Goal: Task Accomplishment & Management: Manage account settings

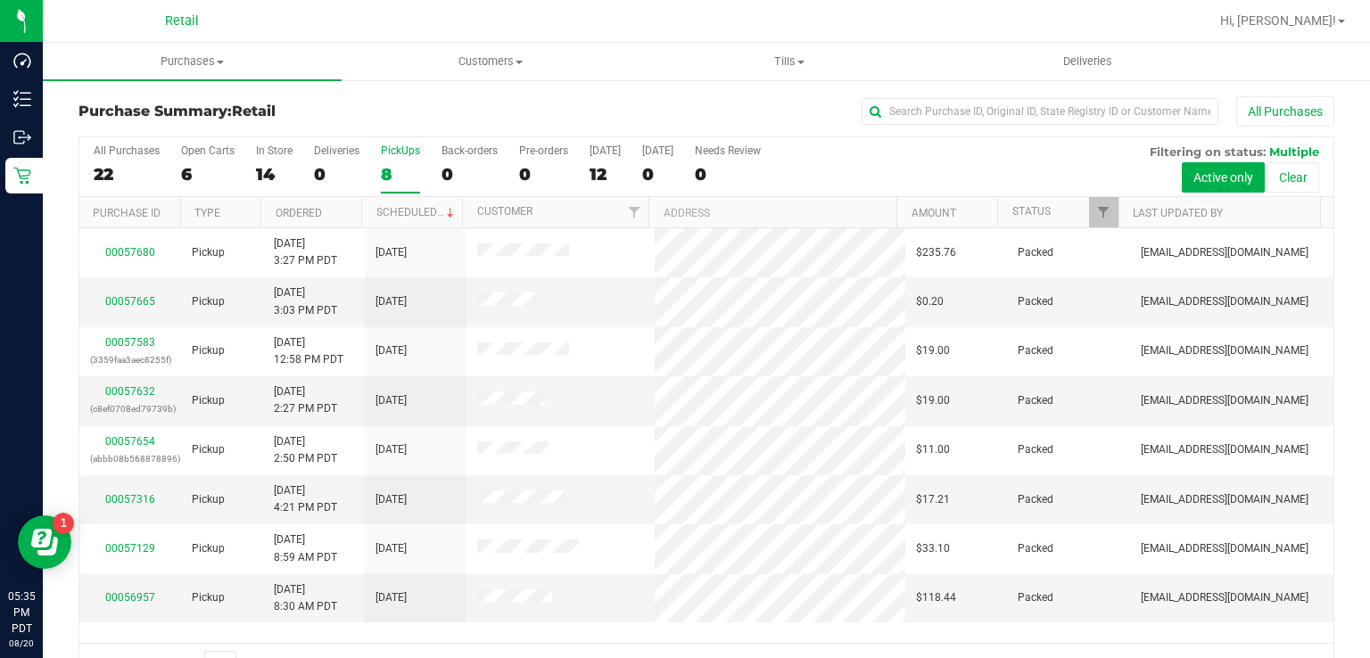
scroll to position [44, 0]
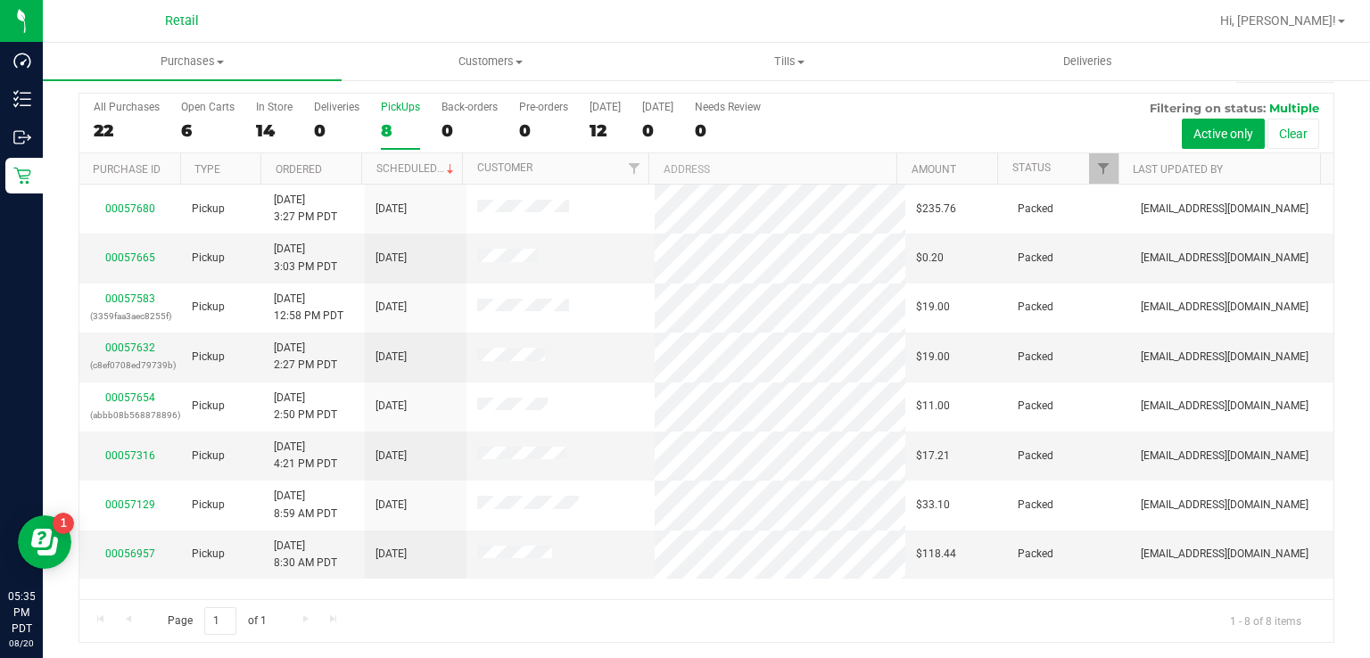
click at [384, 113] on label "PickUps 8" at bounding box center [400, 125] width 39 height 49
click at [0, 0] on input "PickUps 8" at bounding box center [0, 0] width 0 height 0
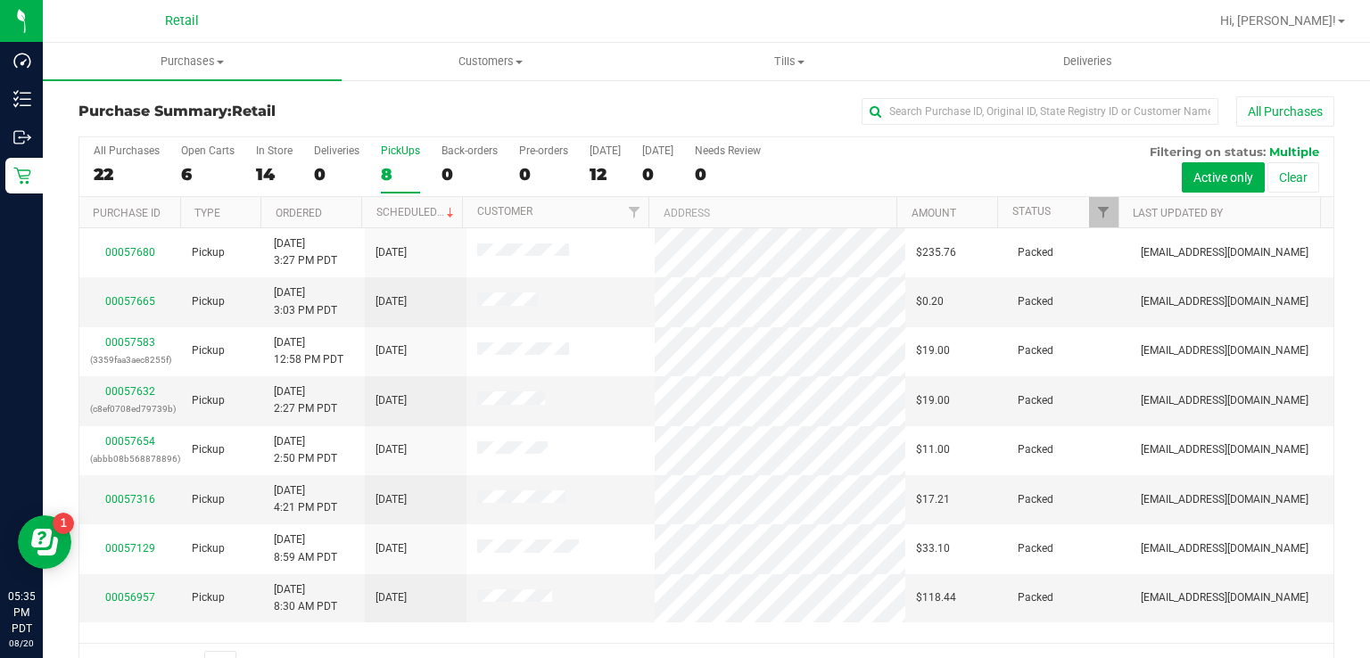
click at [385, 170] on div "8" at bounding box center [400, 174] width 39 height 21
click at [0, 0] on input "PickUps 8" at bounding box center [0, 0] width 0 height 0
click at [383, 153] on div "PickUps" at bounding box center [400, 151] width 39 height 12
click at [0, 0] on input "PickUps 8" at bounding box center [0, 0] width 0 height 0
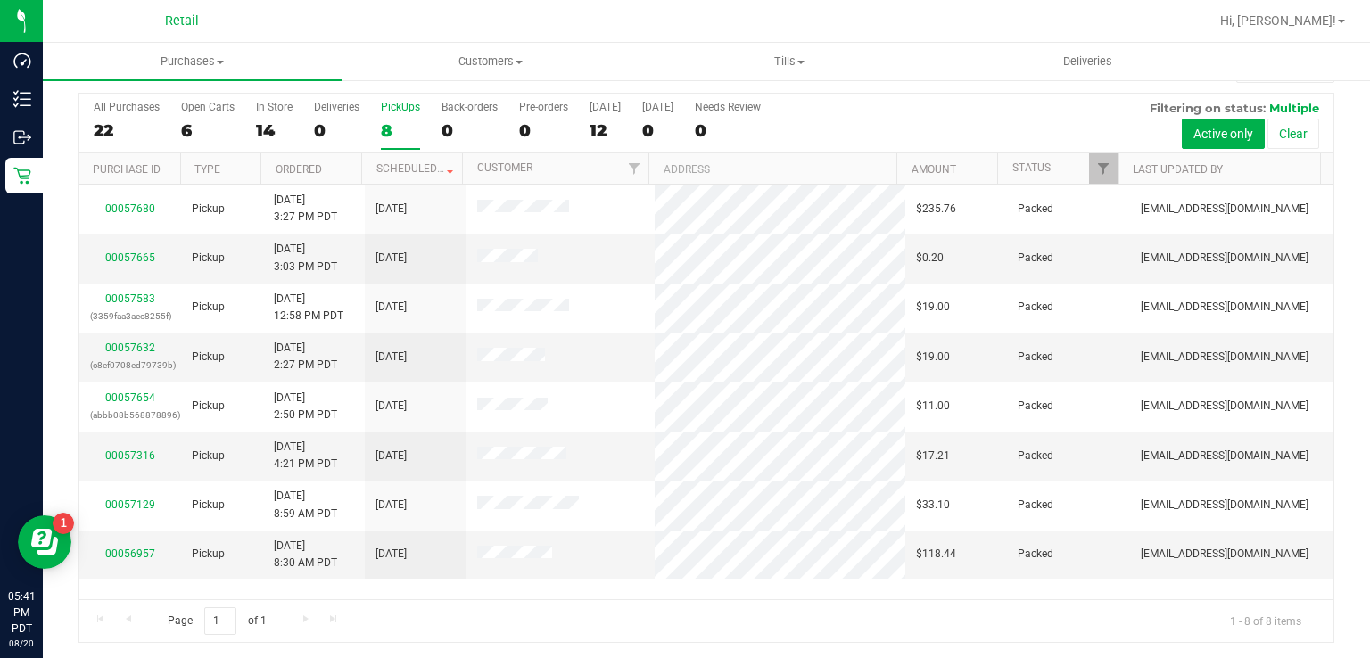
click at [383, 122] on div "8" at bounding box center [400, 130] width 39 height 21
click at [0, 0] on input "PickUps 8" at bounding box center [0, 0] width 0 height 0
click at [407, 120] on div "8" at bounding box center [400, 130] width 39 height 21
click at [0, 0] on input "PickUps 8" at bounding box center [0, 0] width 0 height 0
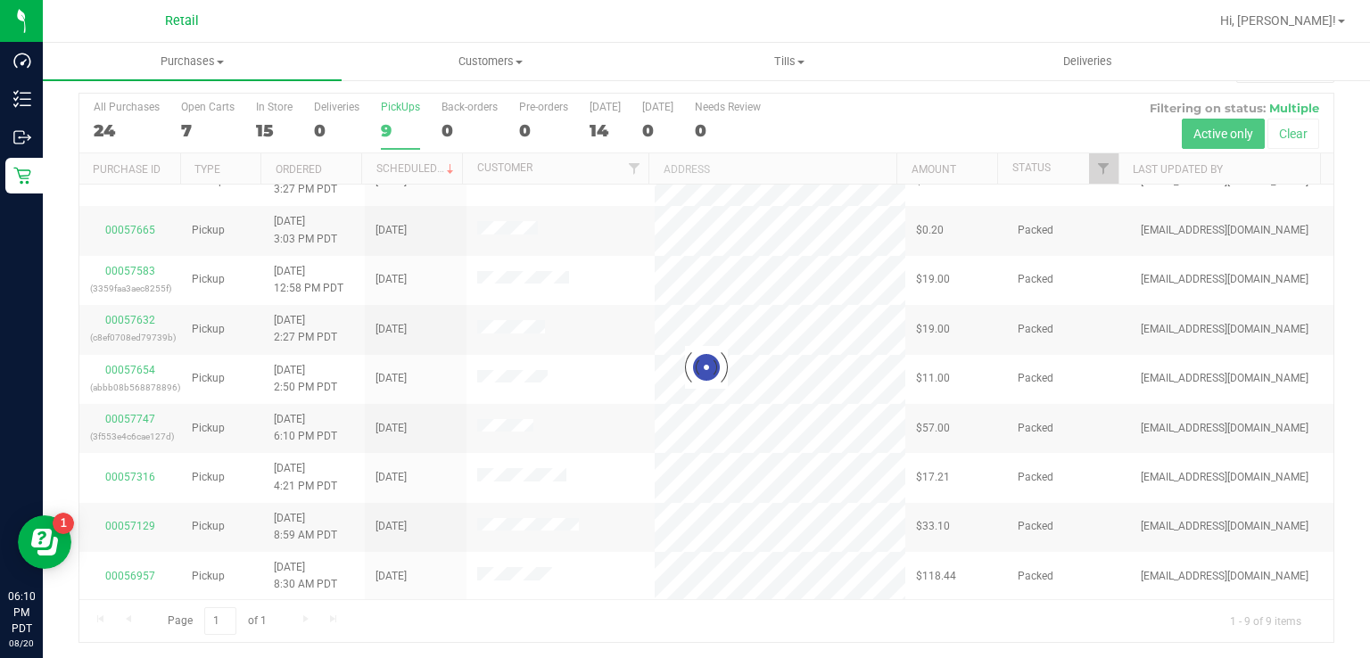
scroll to position [0, 0]
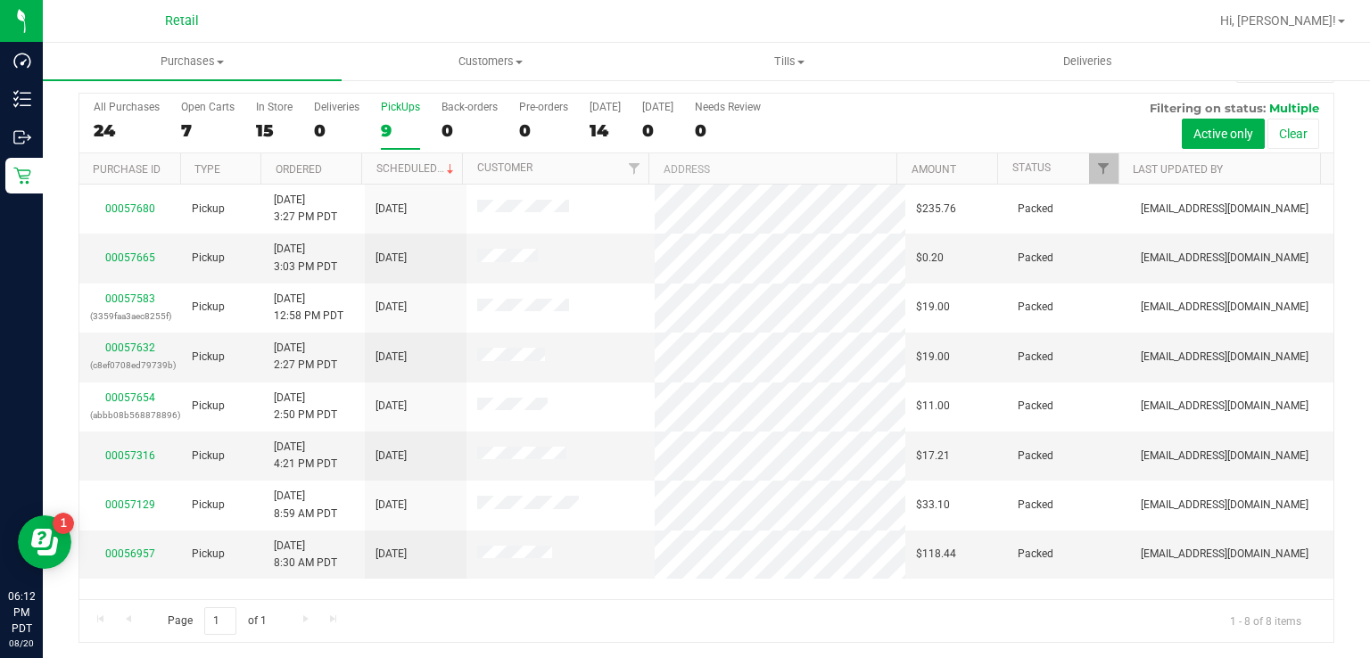
click at [401, 124] on div "9" at bounding box center [400, 130] width 39 height 21
click at [0, 0] on input "PickUps 9" at bounding box center [0, 0] width 0 height 0
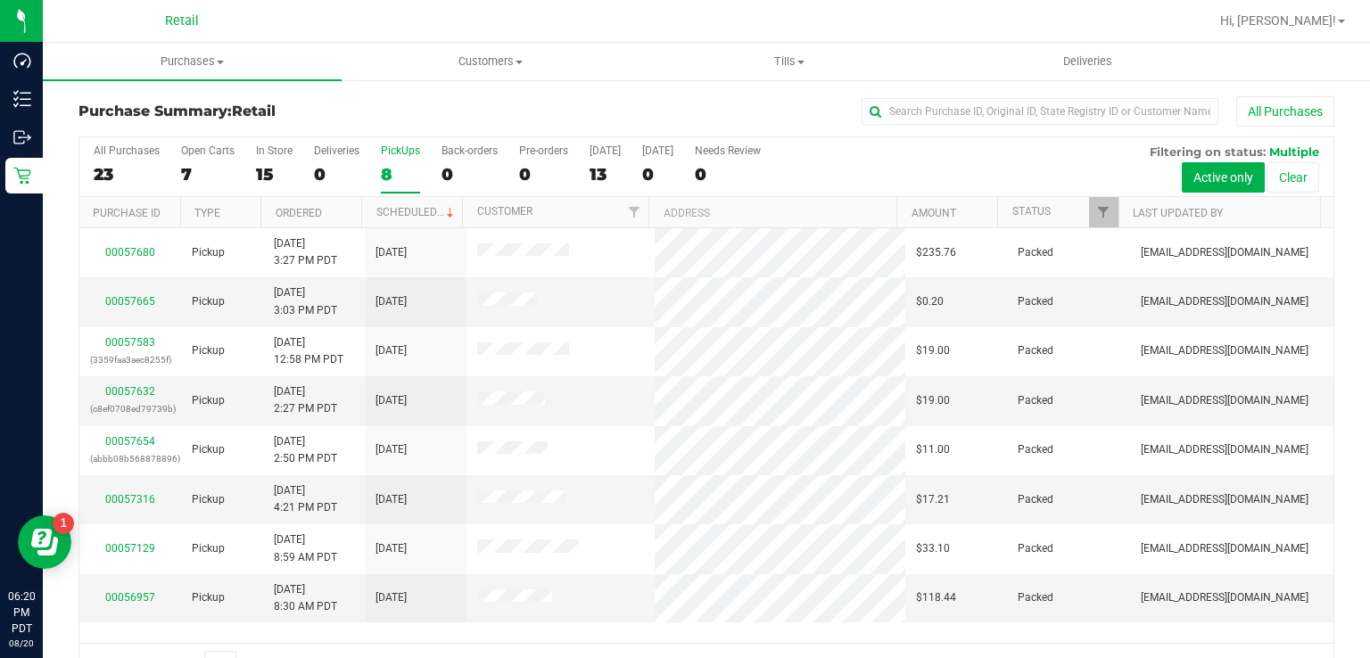
click at [386, 175] on div "8" at bounding box center [400, 174] width 39 height 21
click at [0, 0] on input "PickUps 8" at bounding box center [0, 0] width 0 height 0
click at [385, 173] on div "8" at bounding box center [400, 174] width 39 height 21
click at [0, 0] on input "PickUps 8" at bounding box center [0, 0] width 0 height 0
click at [398, 180] on div "8" at bounding box center [400, 174] width 39 height 21
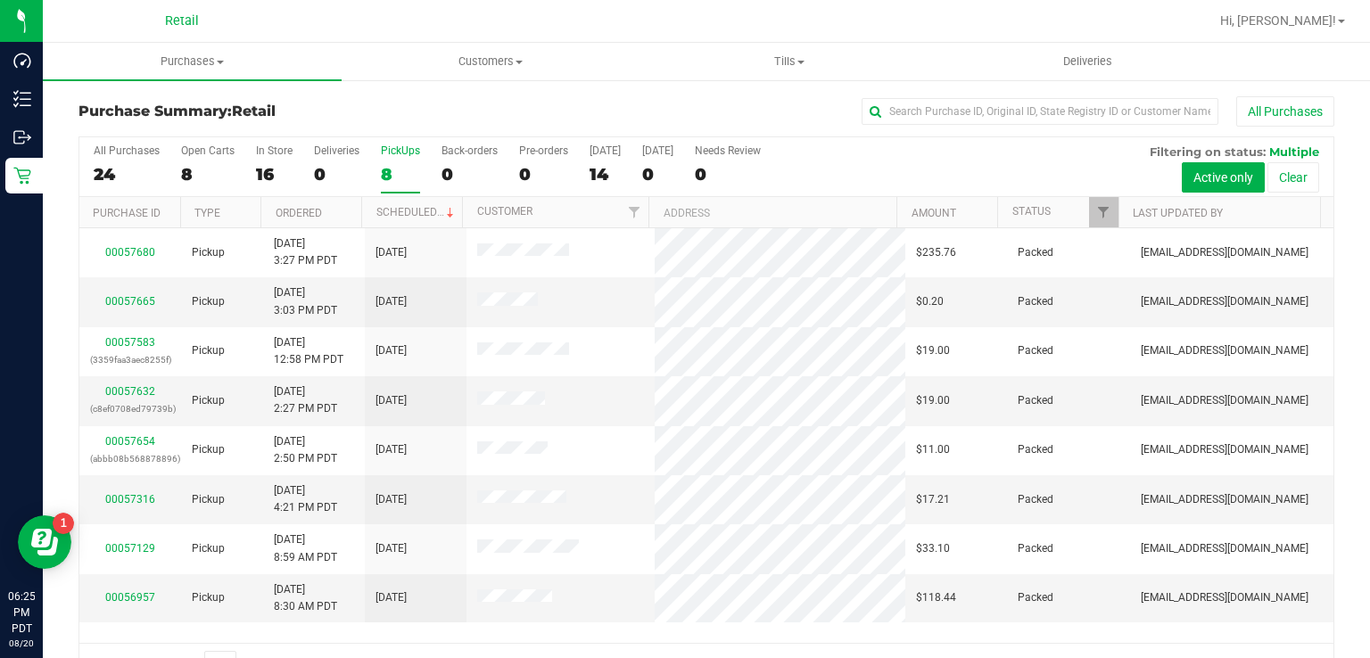
click at [0, 0] on input "PickUps 8" at bounding box center [0, 0] width 0 height 0
click at [400, 159] on label "PickUps 8" at bounding box center [400, 169] width 39 height 49
click at [0, 0] on input "PickUps 8" at bounding box center [0, 0] width 0 height 0
click at [389, 150] on div "PickUps" at bounding box center [400, 151] width 39 height 12
click at [0, 0] on input "PickUps 8" at bounding box center [0, 0] width 0 height 0
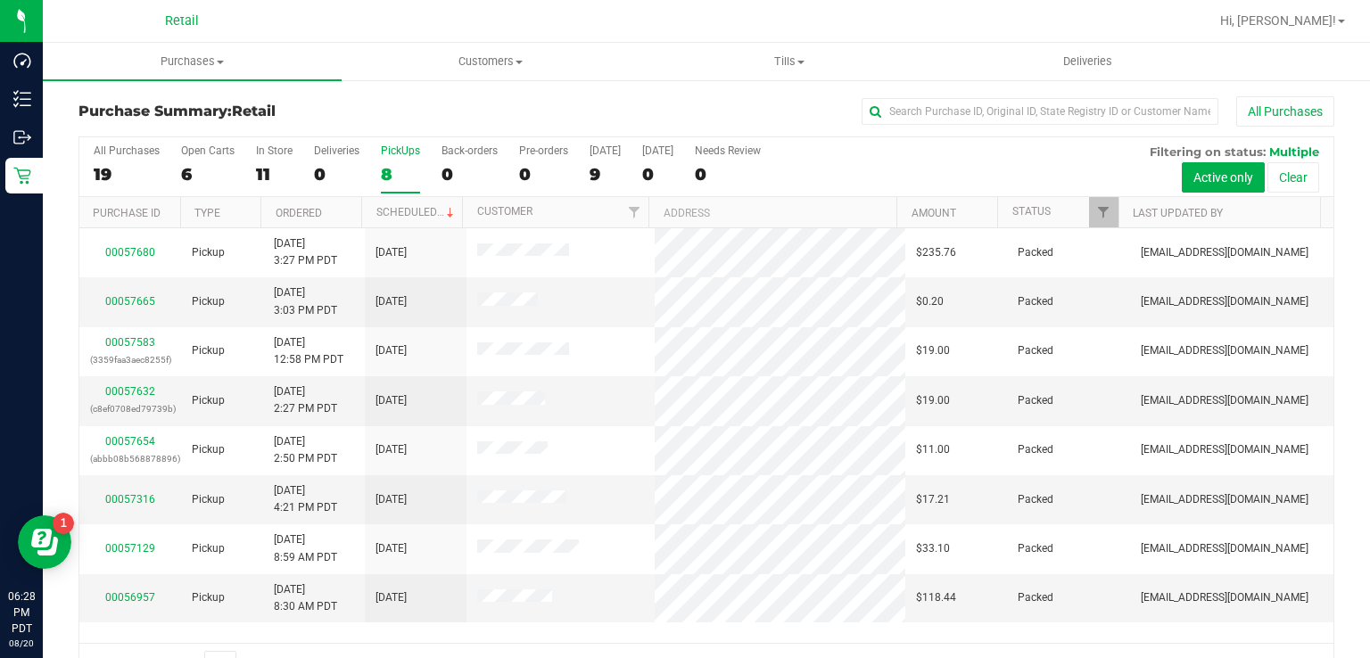
scroll to position [1, 0]
click at [393, 167] on div "8" at bounding box center [400, 173] width 39 height 21
click at [0, 0] on input "PickUps 8" at bounding box center [0, 0] width 0 height 0
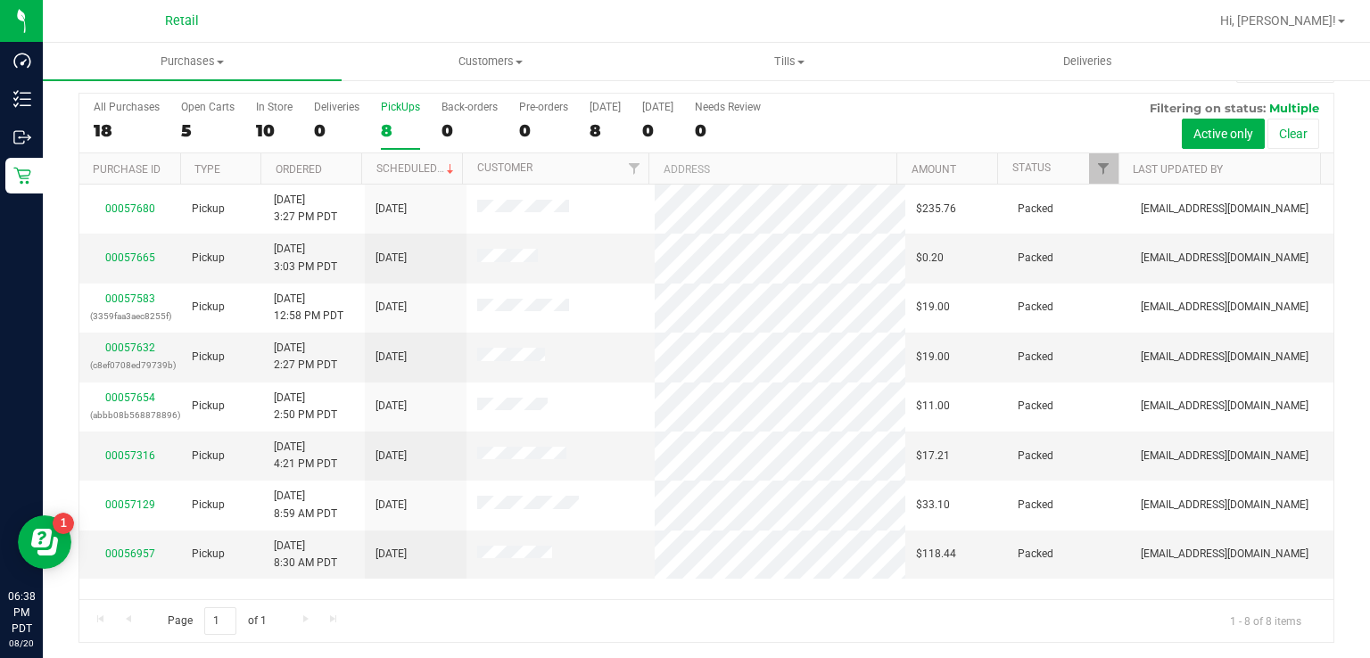
scroll to position [0, 0]
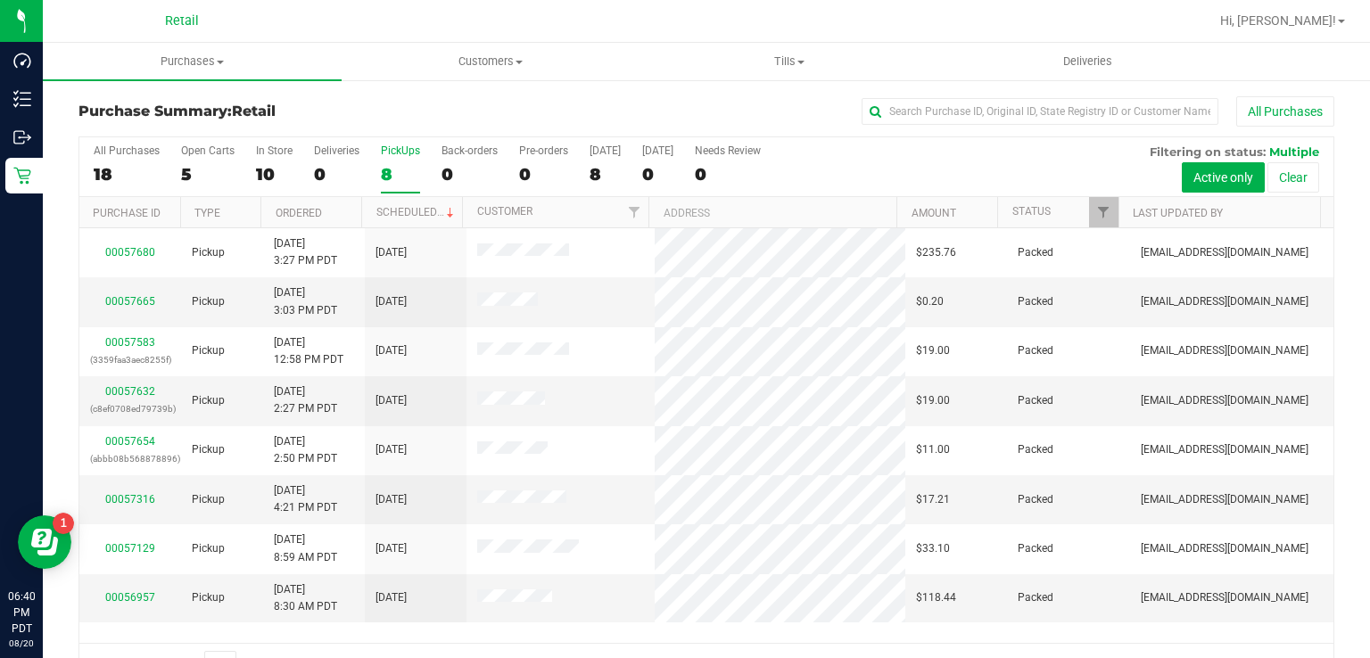
click at [393, 166] on div "8" at bounding box center [400, 174] width 39 height 21
click at [0, 0] on input "PickUps 8" at bounding box center [0, 0] width 0 height 0
click at [392, 168] on div "8" at bounding box center [400, 174] width 39 height 21
click at [0, 0] on input "PickUps 8" at bounding box center [0, 0] width 0 height 0
click at [398, 169] on div "8" at bounding box center [400, 174] width 39 height 21
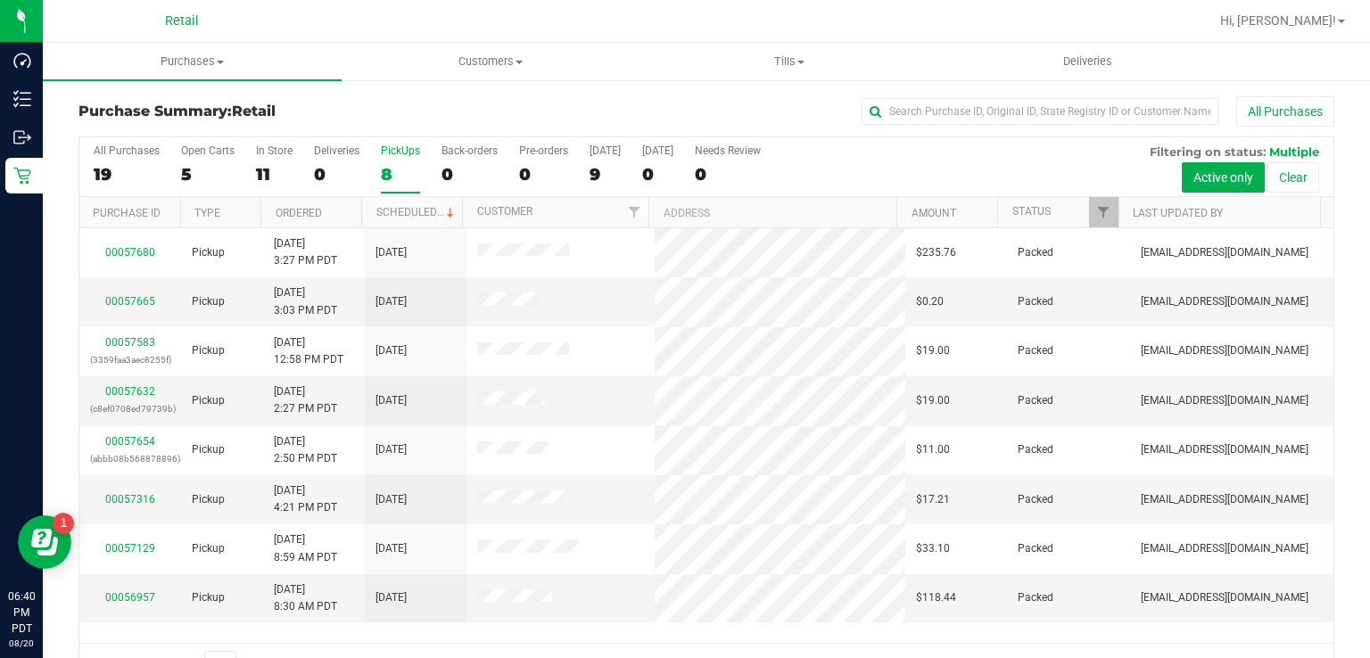
click at [0, 0] on input "PickUps 8" at bounding box center [0, 0] width 0 height 0
click at [388, 164] on div "8" at bounding box center [400, 174] width 39 height 21
click at [0, 0] on input "PickUps 8" at bounding box center [0, 0] width 0 height 0
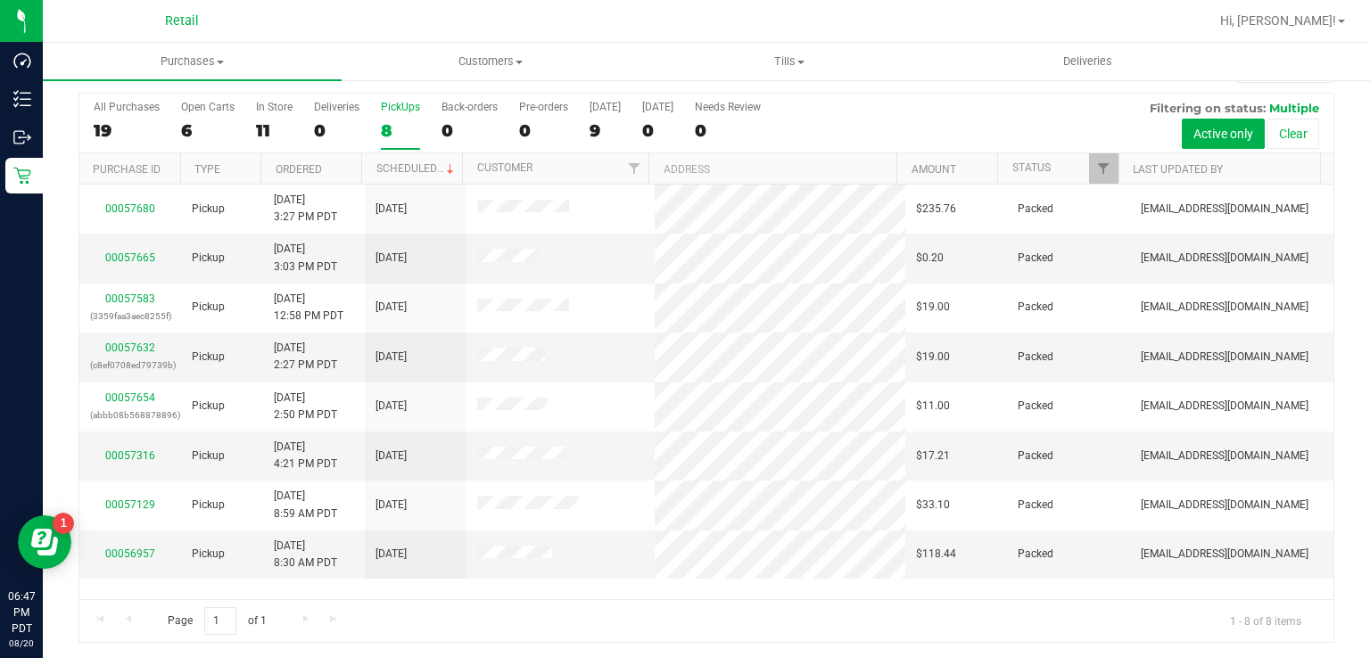
click at [385, 129] on div "8" at bounding box center [400, 130] width 39 height 21
click at [0, 0] on input "PickUps 8" at bounding box center [0, 0] width 0 height 0
click at [396, 129] on div "8" at bounding box center [400, 130] width 39 height 21
click at [0, 0] on input "PickUps 8" at bounding box center [0, 0] width 0 height 0
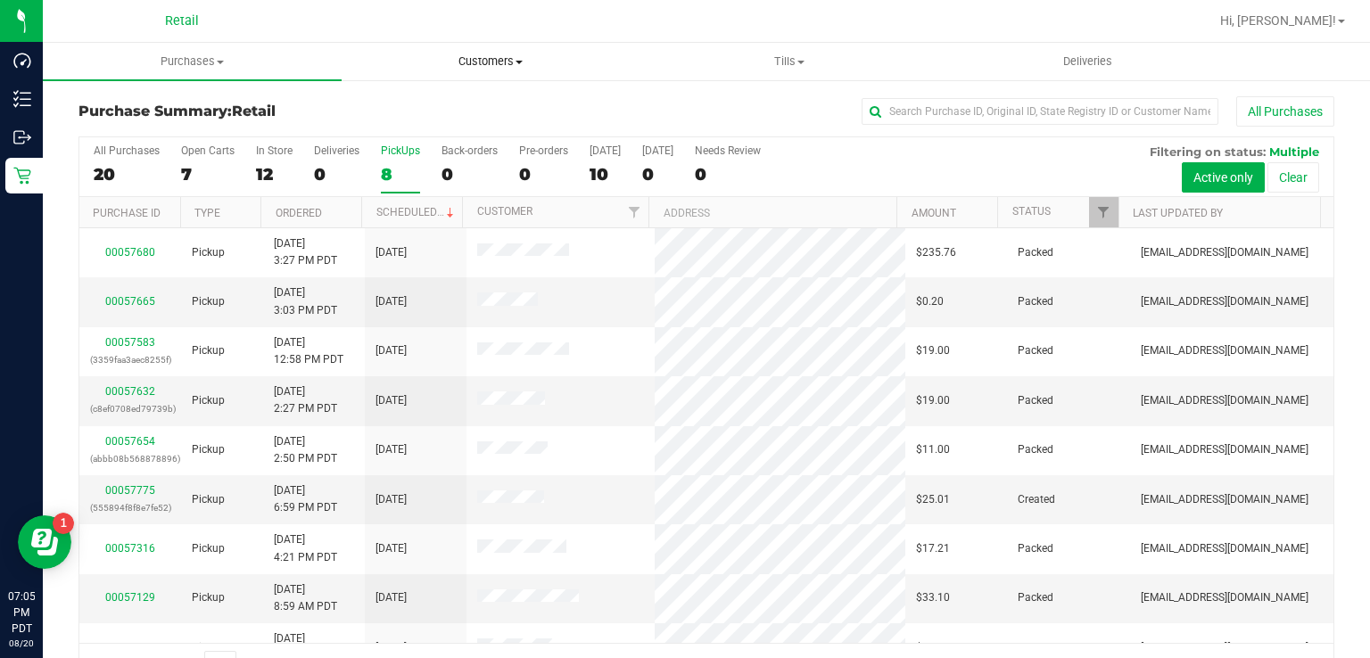
click at [467, 45] on uib-tab-heading "Customers All customers Add a new customer" at bounding box center [491, 62] width 297 height 36
click at [417, 103] on span "All customers" at bounding box center [406, 107] width 128 height 15
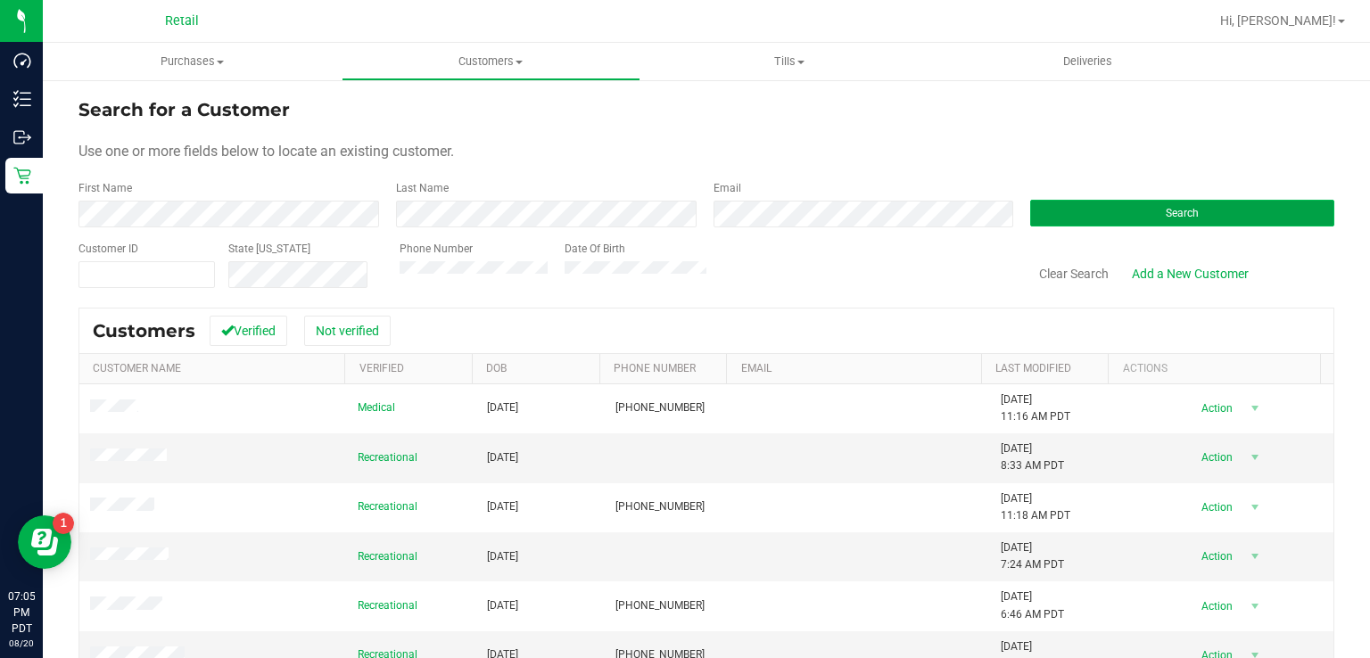
click at [1145, 207] on button "Search" at bounding box center [1182, 213] width 304 height 27
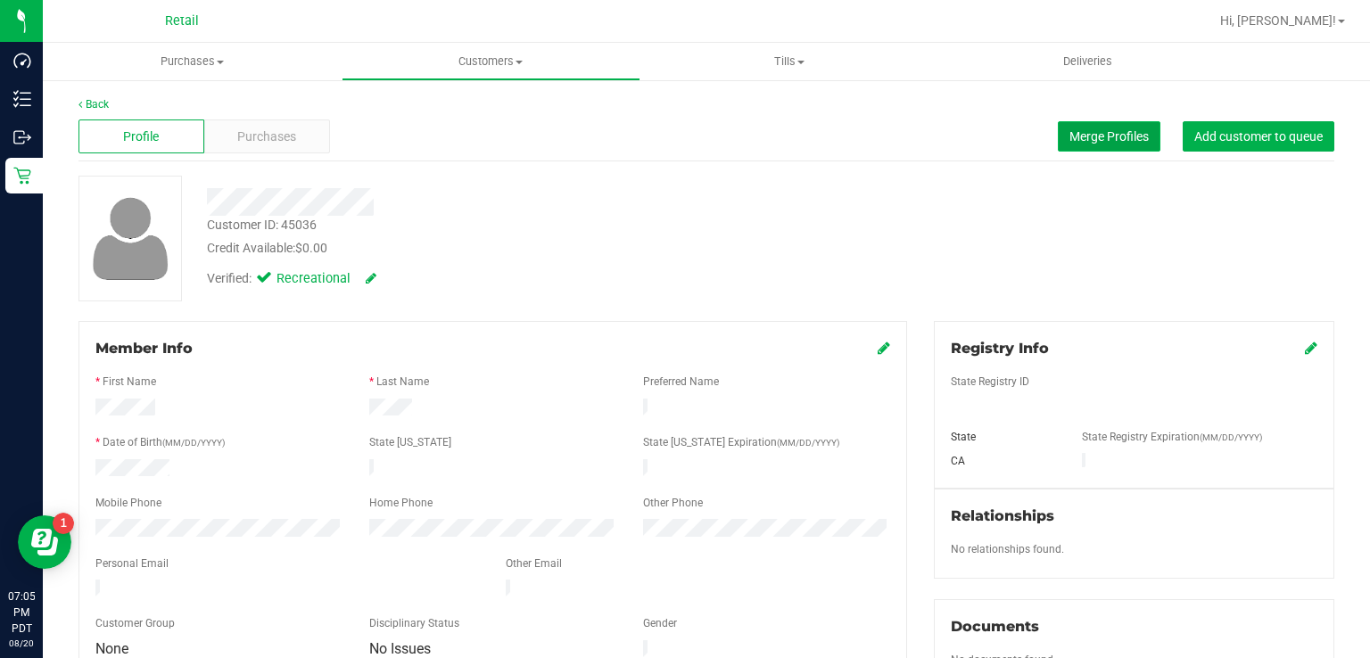
click at [1088, 137] on span "Merge Profiles" at bounding box center [1109, 136] width 79 height 14
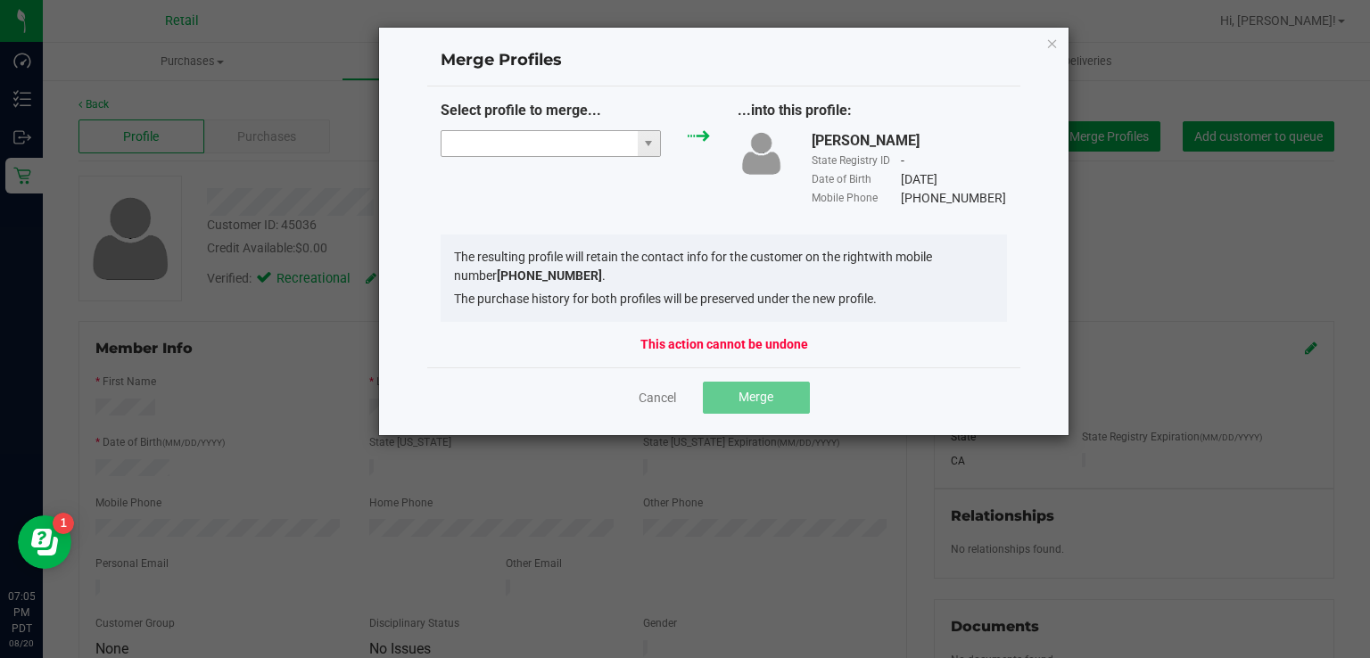
click at [558, 146] on input "NO DATA FOUND" at bounding box center [540, 143] width 196 height 25
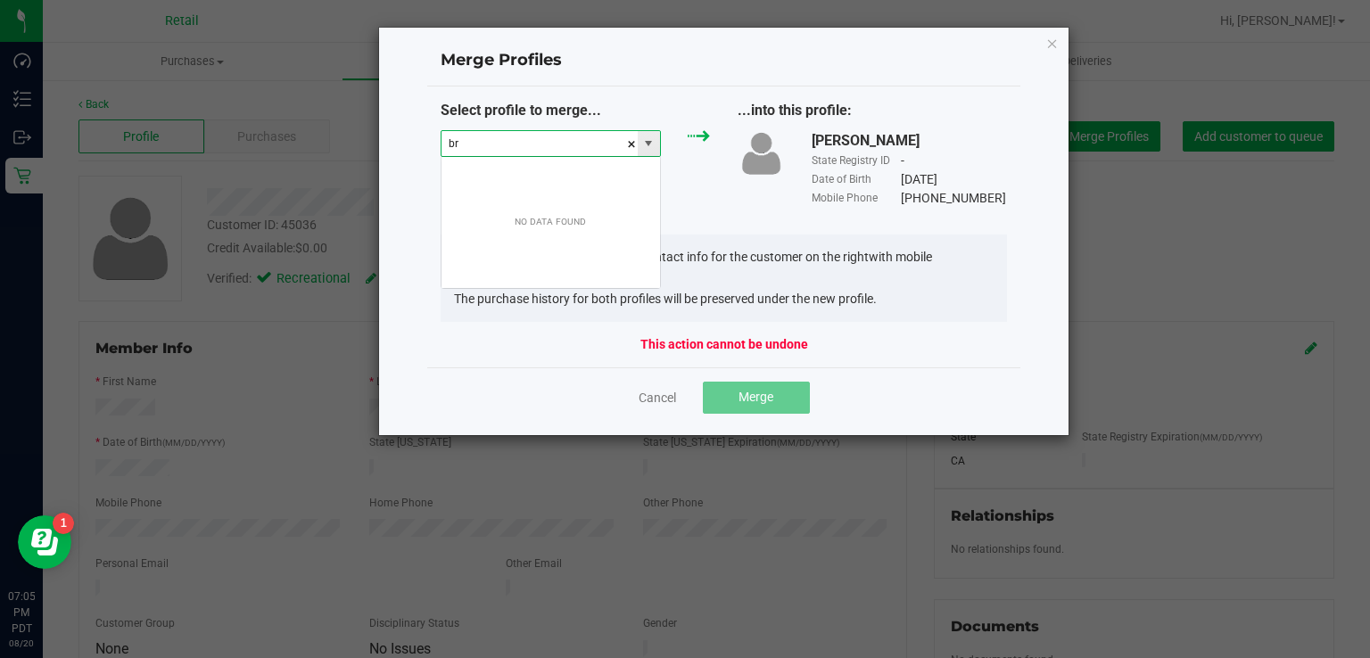
scroll to position [26, 221]
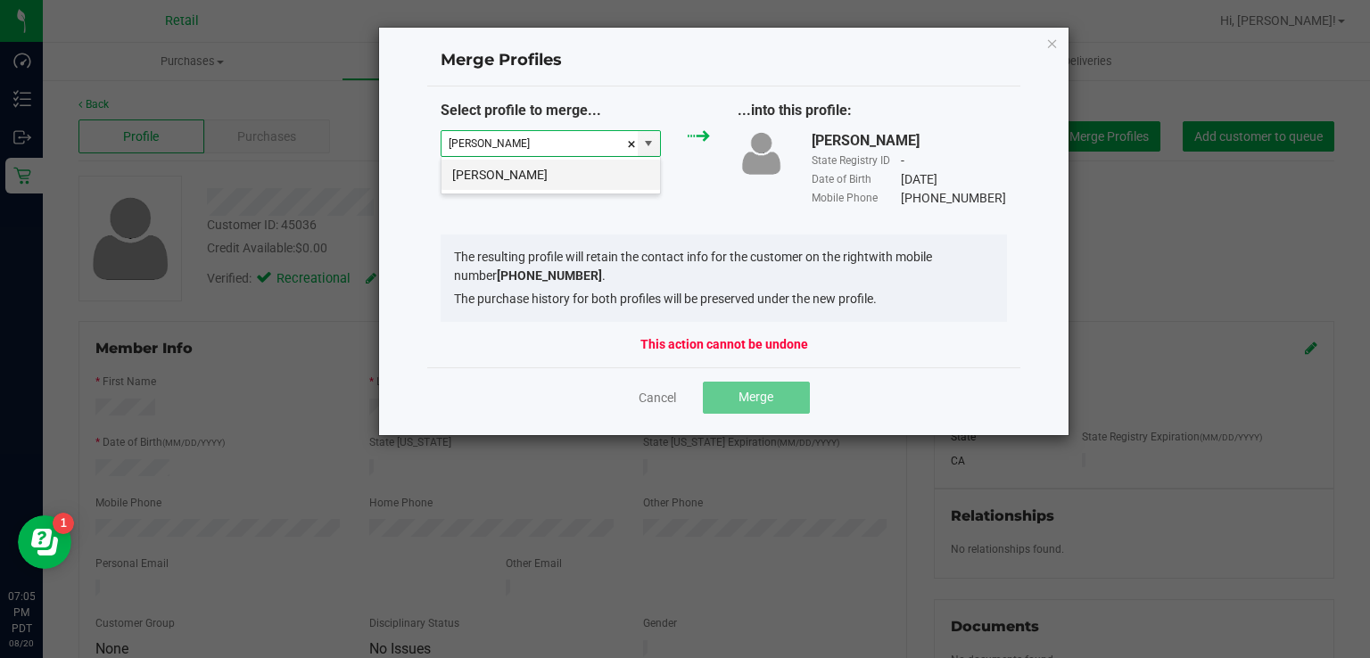
click at [537, 178] on li "[PERSON_NAME]" at bounding box center [551, 175] width 219 height 30
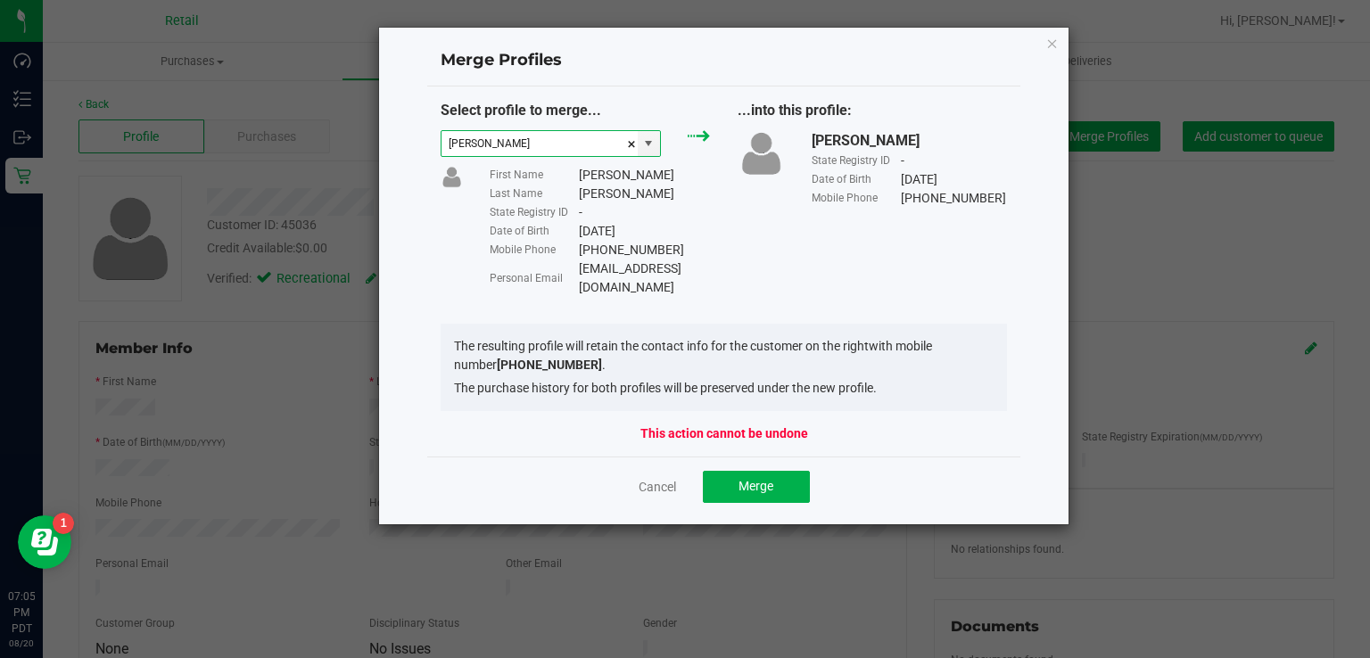
type input "[PERSON_NAME]"
click at [785, 481] on button "Merge" at bounding box center [756, 487] width 107 height 32
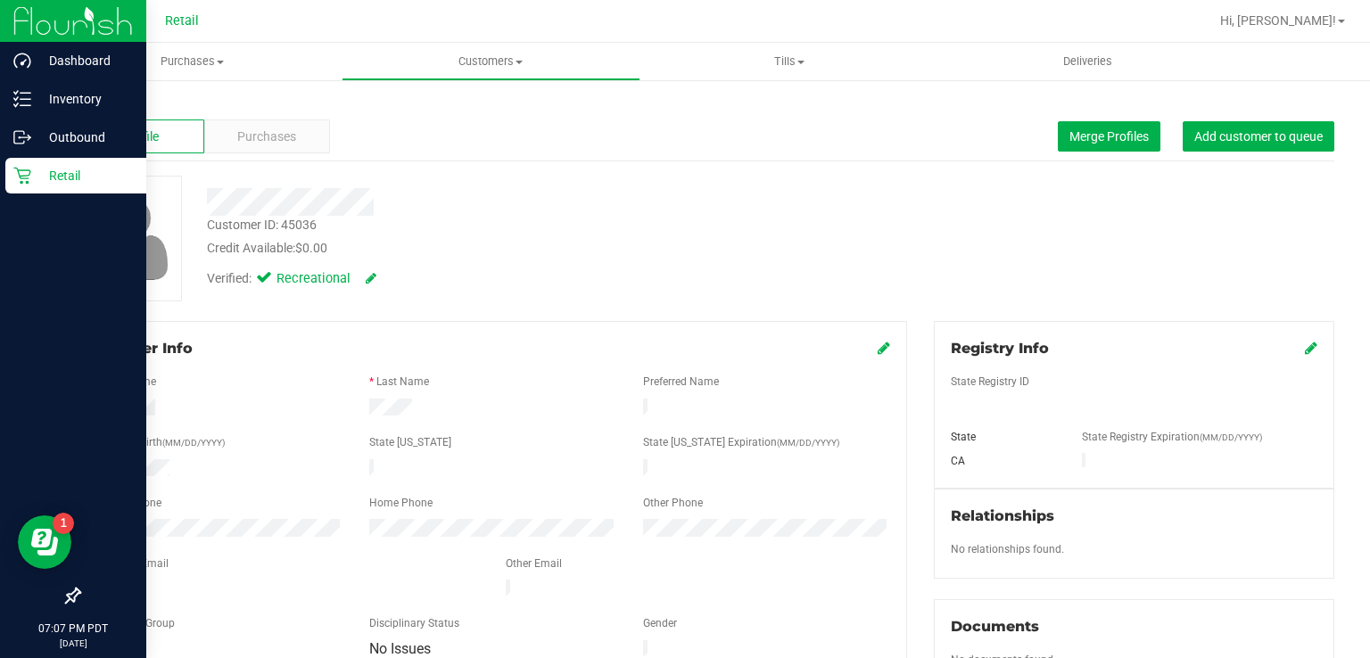
click at [26, 185] on div "Retail" at bounding box center [75, 176] width 141 height 36
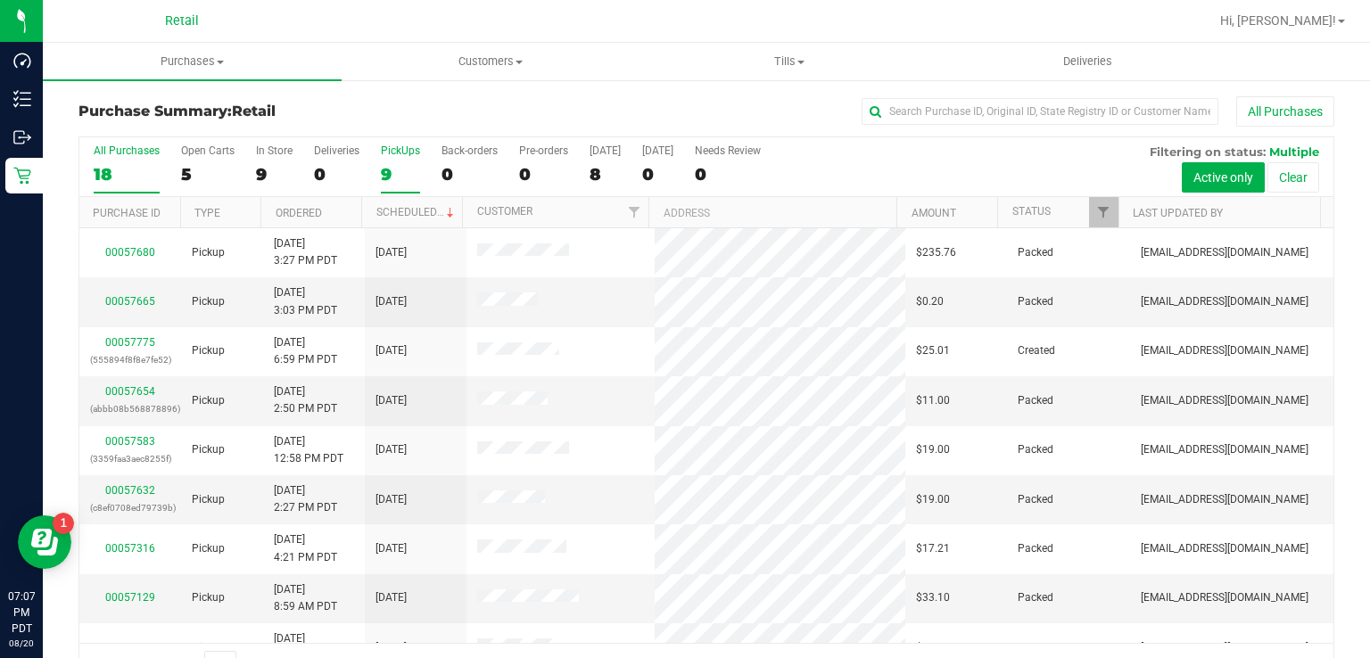
click at [387, 178] on div "9" at bounding box center [400, 174] width 39 height 21
click at [0, 0] on input "PickUps 9" at bounding box center [0, 0] width 0 height 0
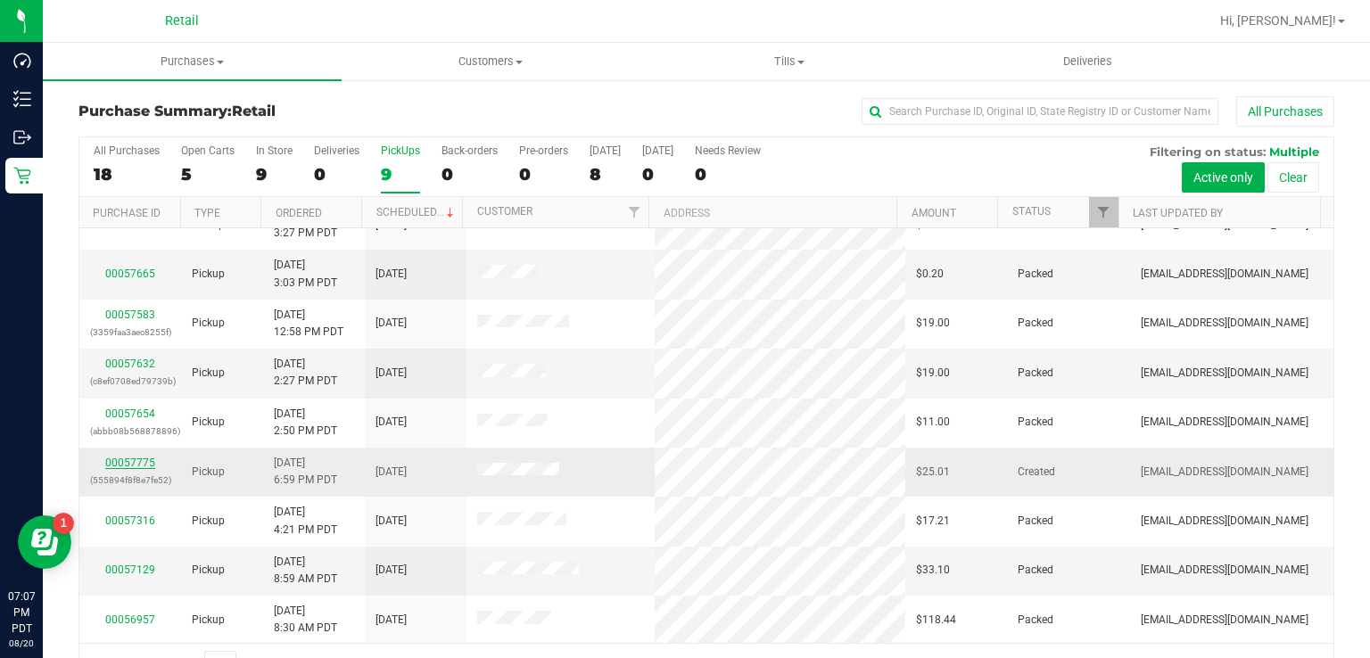
click at [120, 462] on link "00057775" at bounding box center [130, 463] width 50 height 12
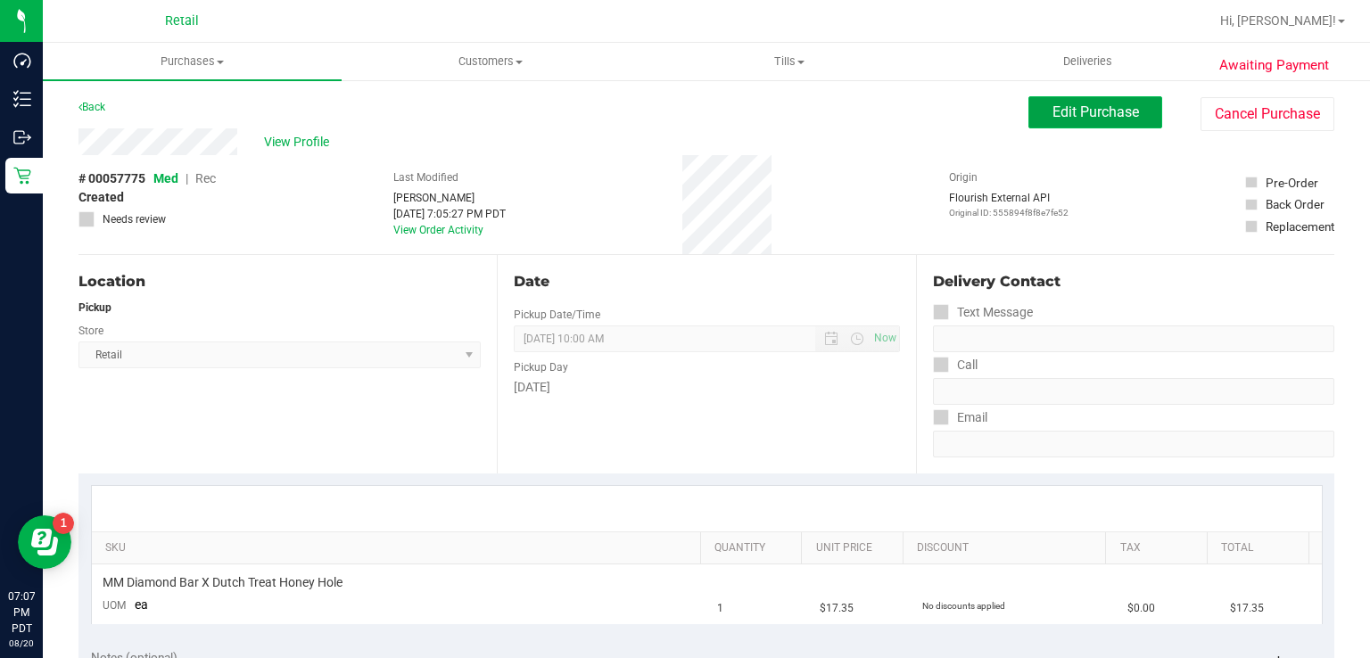
click at [1065, 103] on span "Edit Purchase" at bounding box center [1096, 111] width 87 height 17
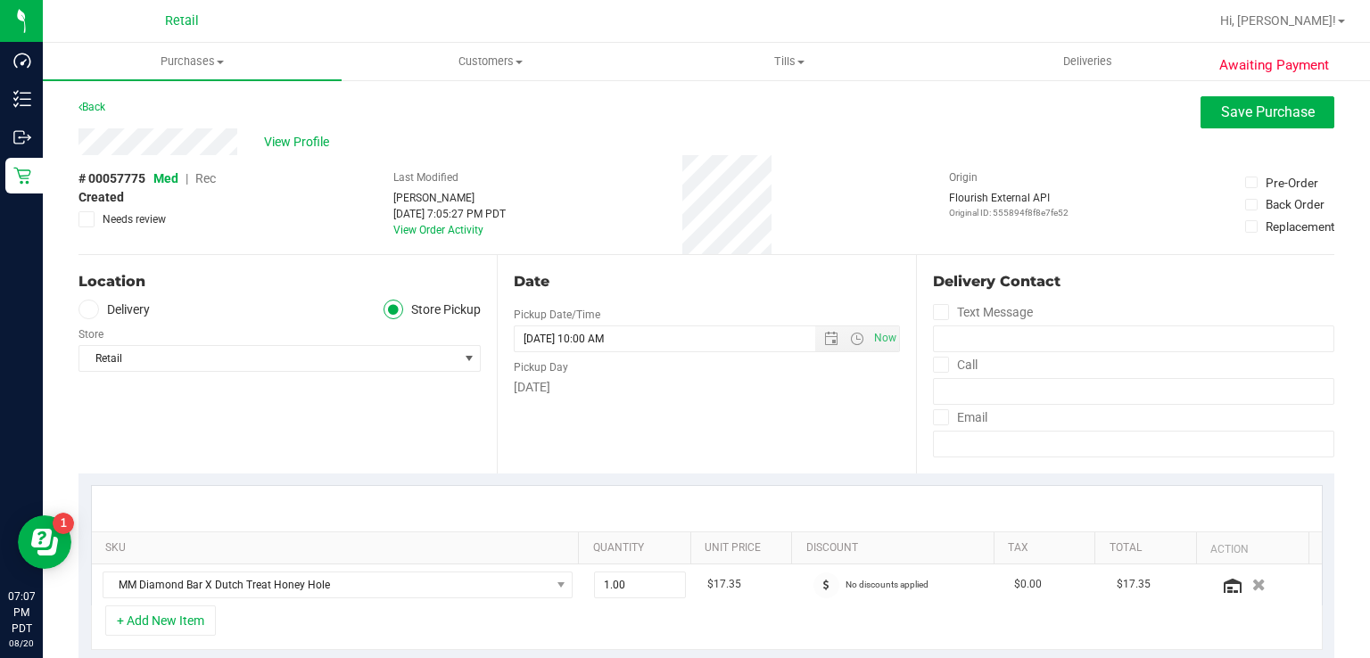
click at [200, 175] on span "Rec" at bounding box center [205, 178] width 21 height 14
click at [1260, 118] on span "Save Purchase" at bounding box center [1268, 111] width 94 height 17
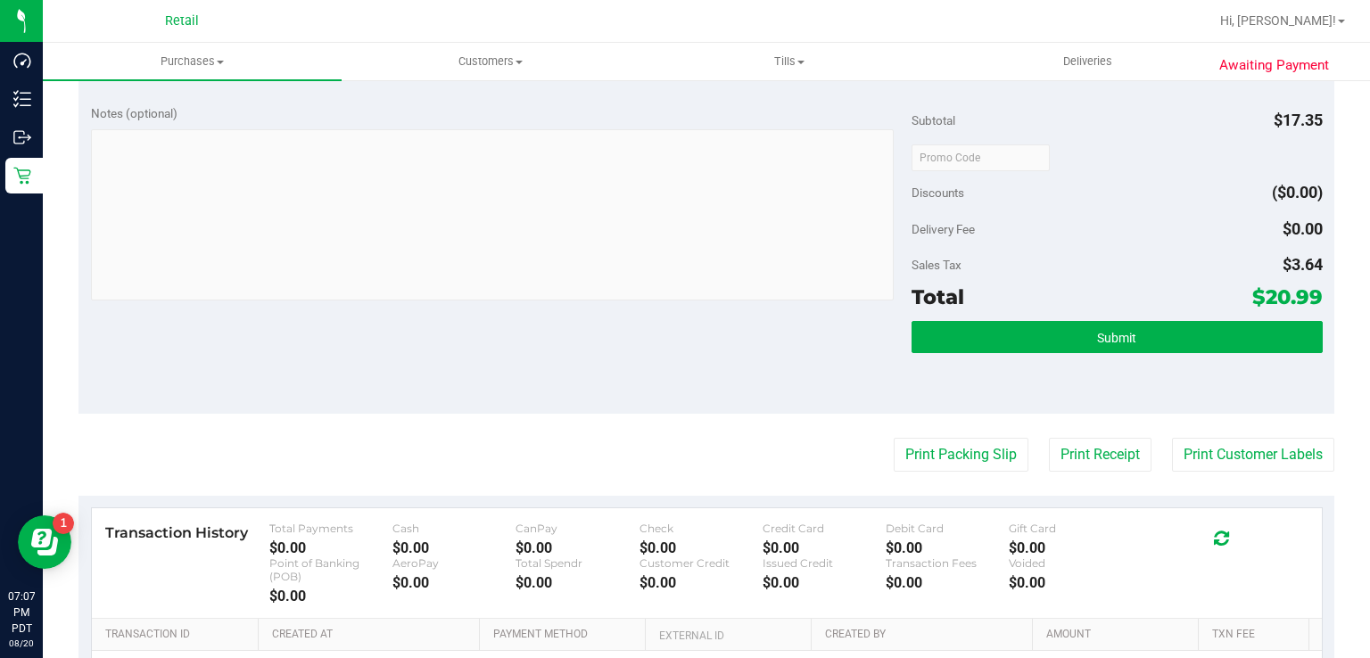
scroll to position [570, 0]
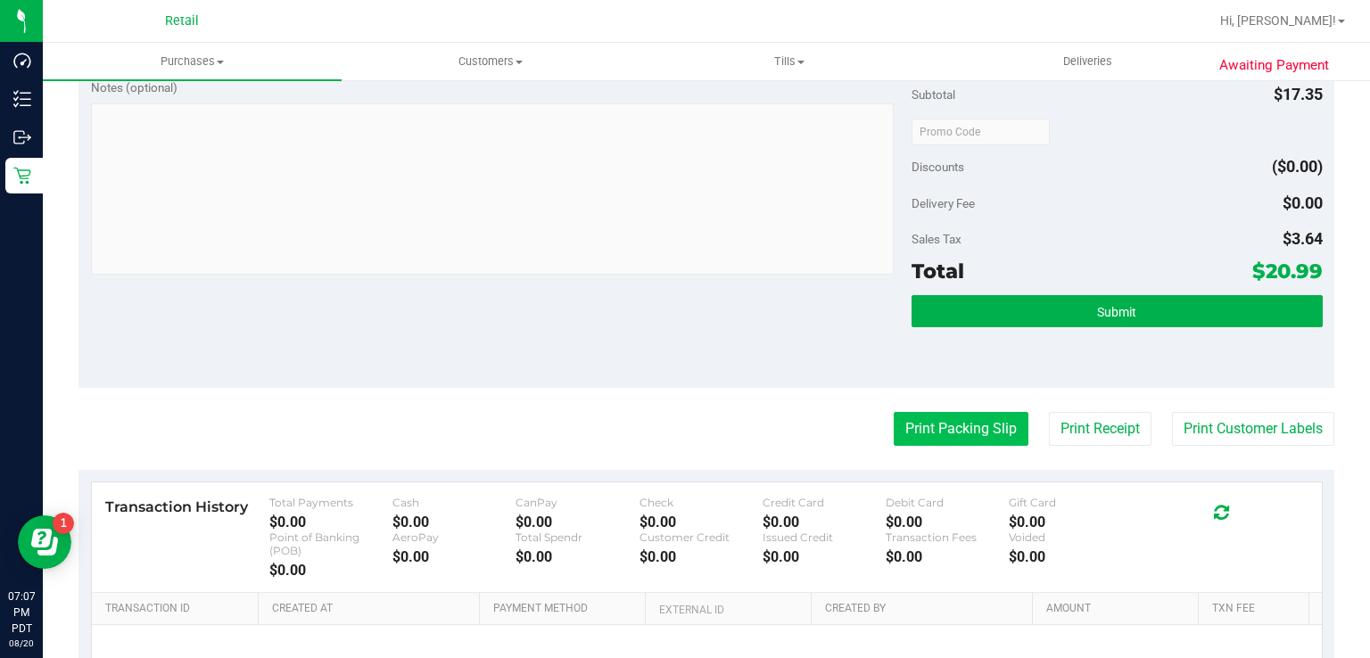
click at [961, 424] on button "Print Packing Slip" at bounding box center [961, 429] width 135 height 34
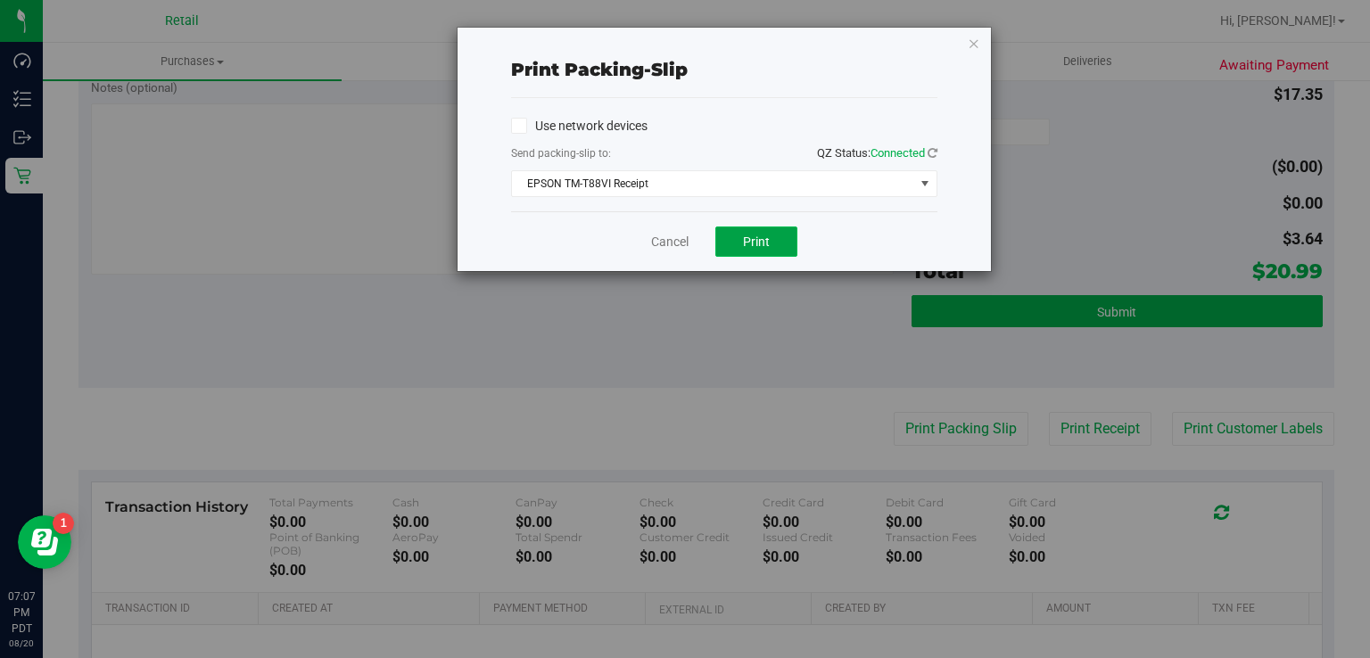
click at [755, 244] on span "Print" at bounding box center [756, 242] width 27 height 14
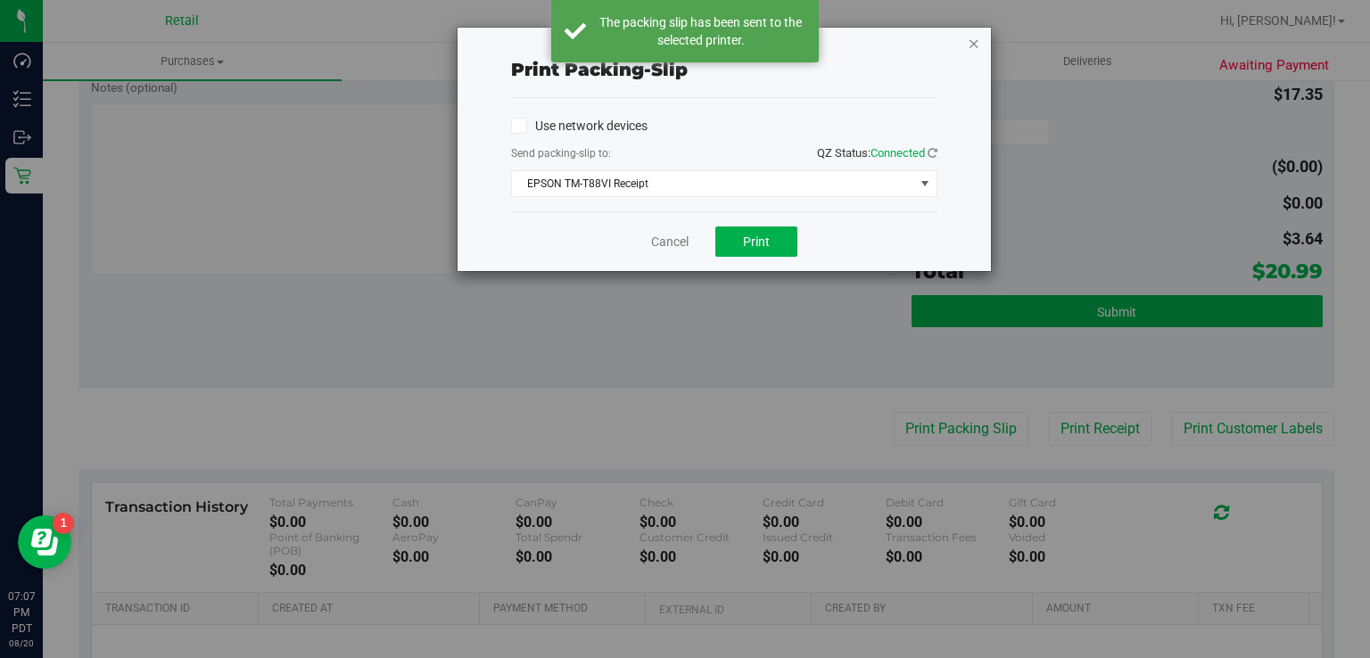
click at [974, 40] on icon "button" at bounding box center [974, 42] width 12 height 21
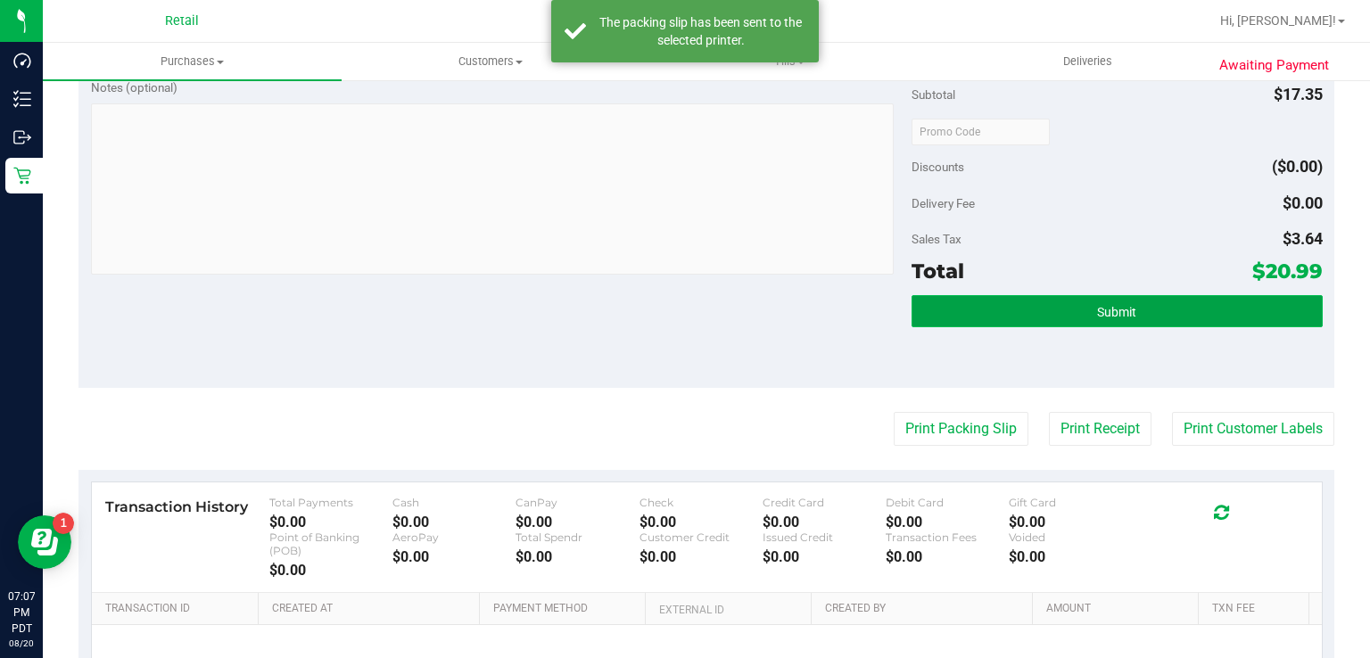
click at [1063, 308] on button "Submit" at bounding box center [1117, 311] width 410 height 32
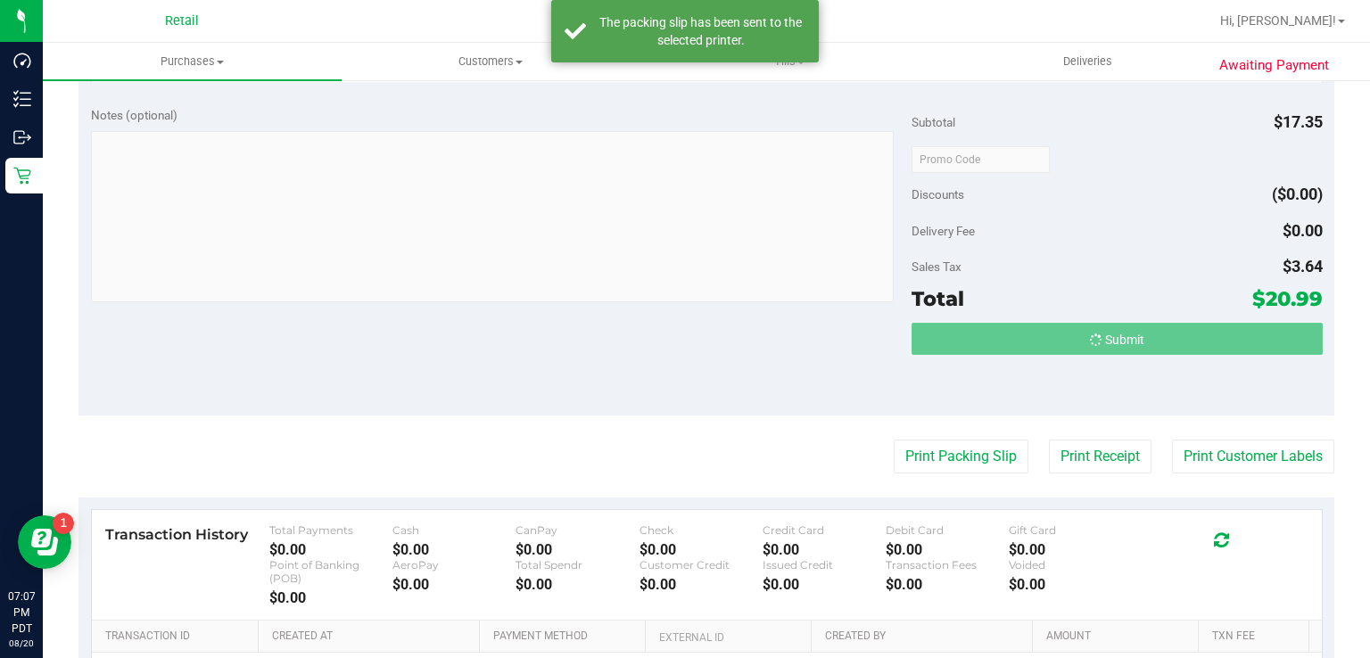
scroll to position [515, 0]
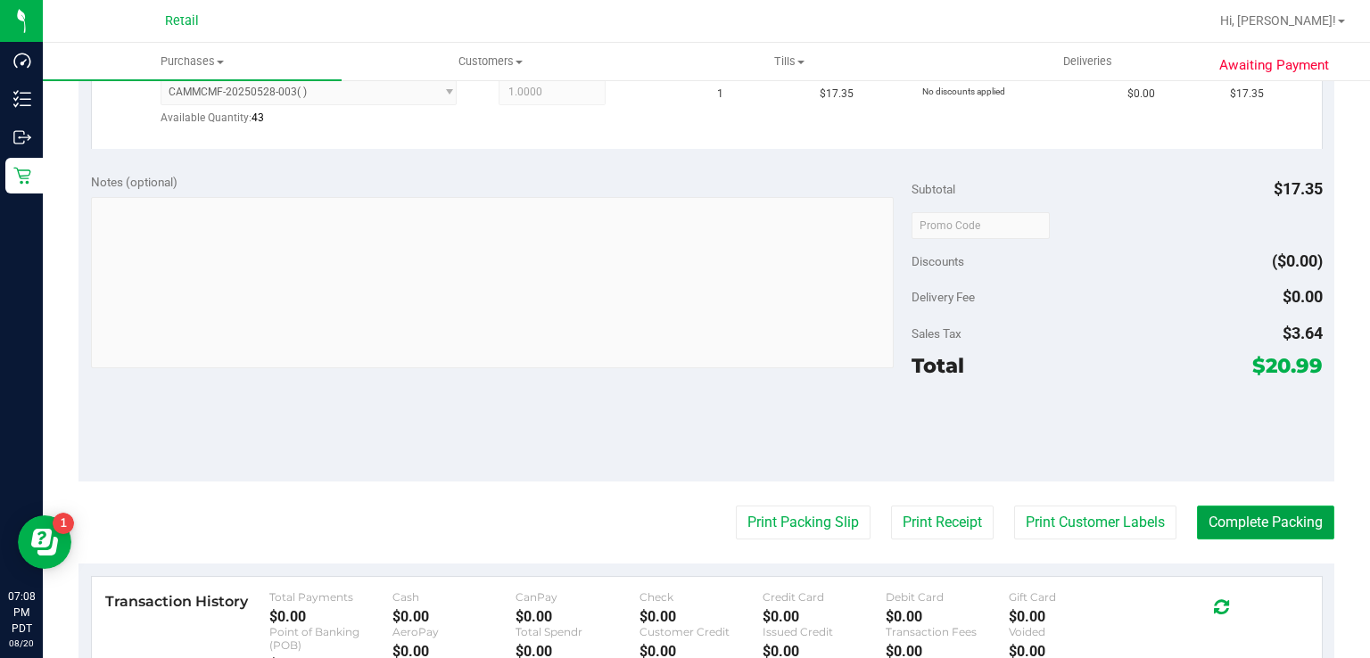
click at [1263, 522] on button "Complete Packing" at bounding box center [1265, 523] width 137 height 34
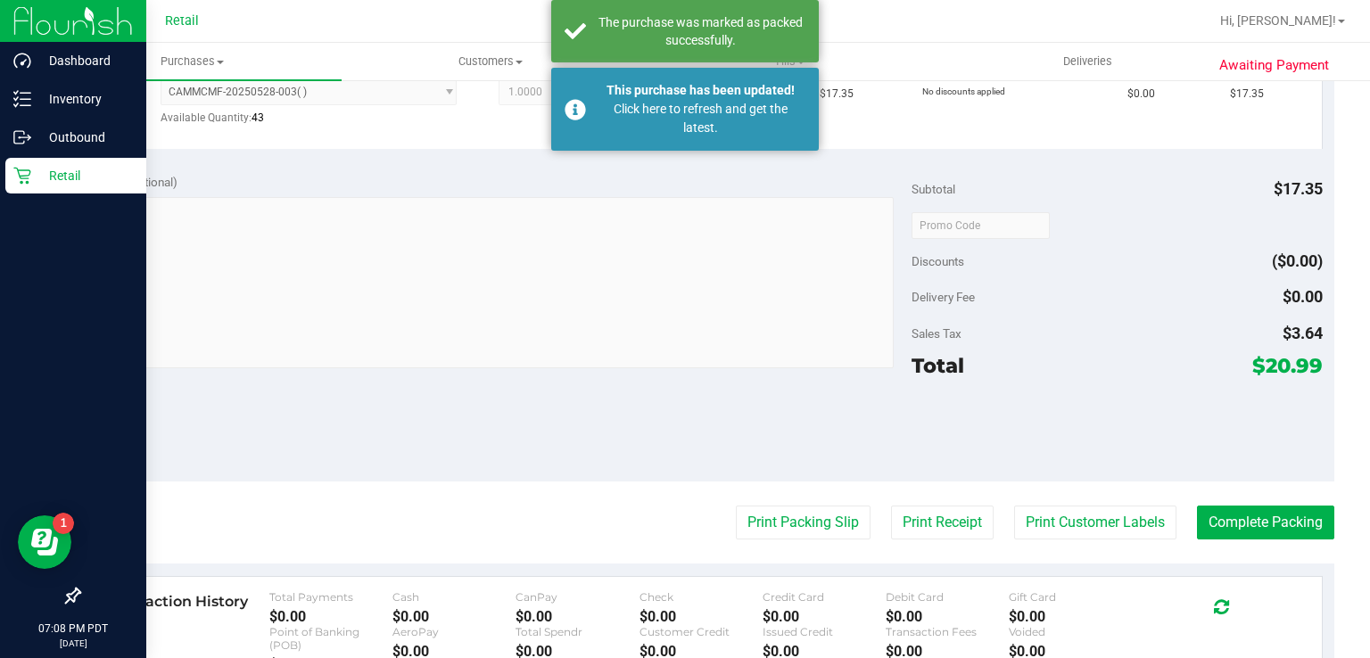
click at [29, 178] on icon at bounding box center [22, 176] width 18 height 18
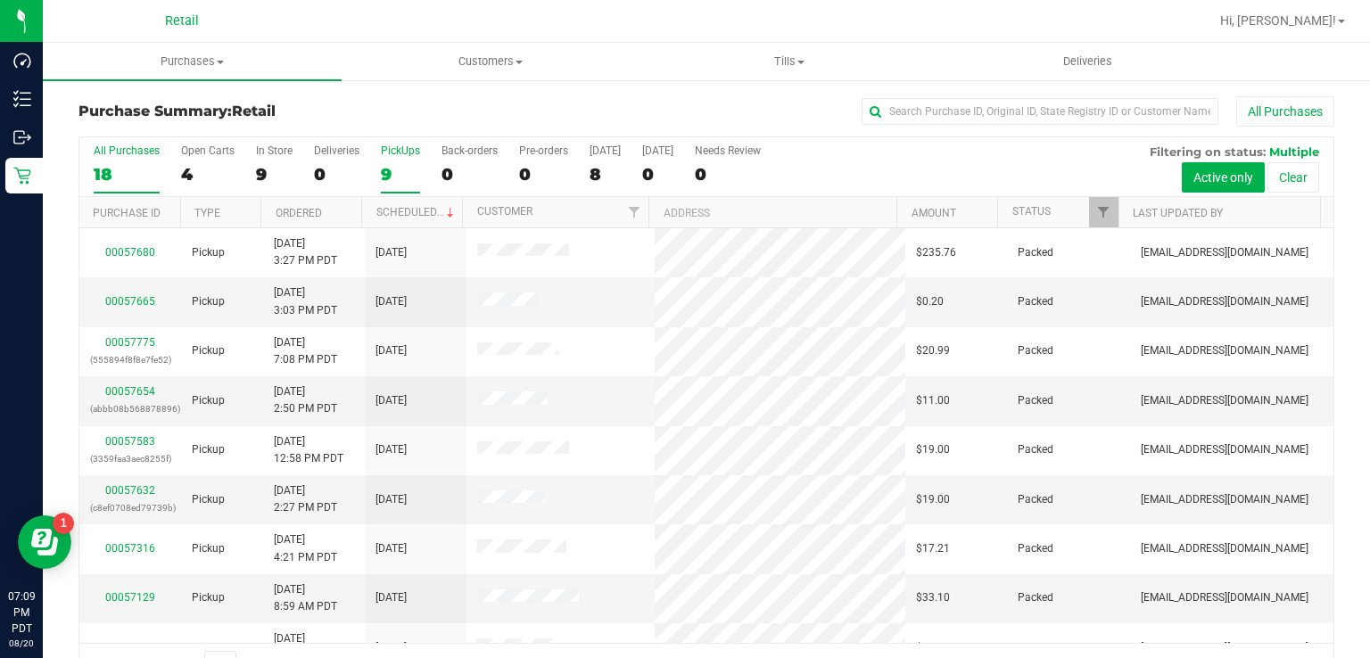
click at [389, 170] on div "9" at bounding box center [400, 174] width 39 height 21
click at [0, 0] on input "PickUps 9" at bounding box center [0, 0] width 0 height 0
